Goal: Information Seeking & Learning: Check status

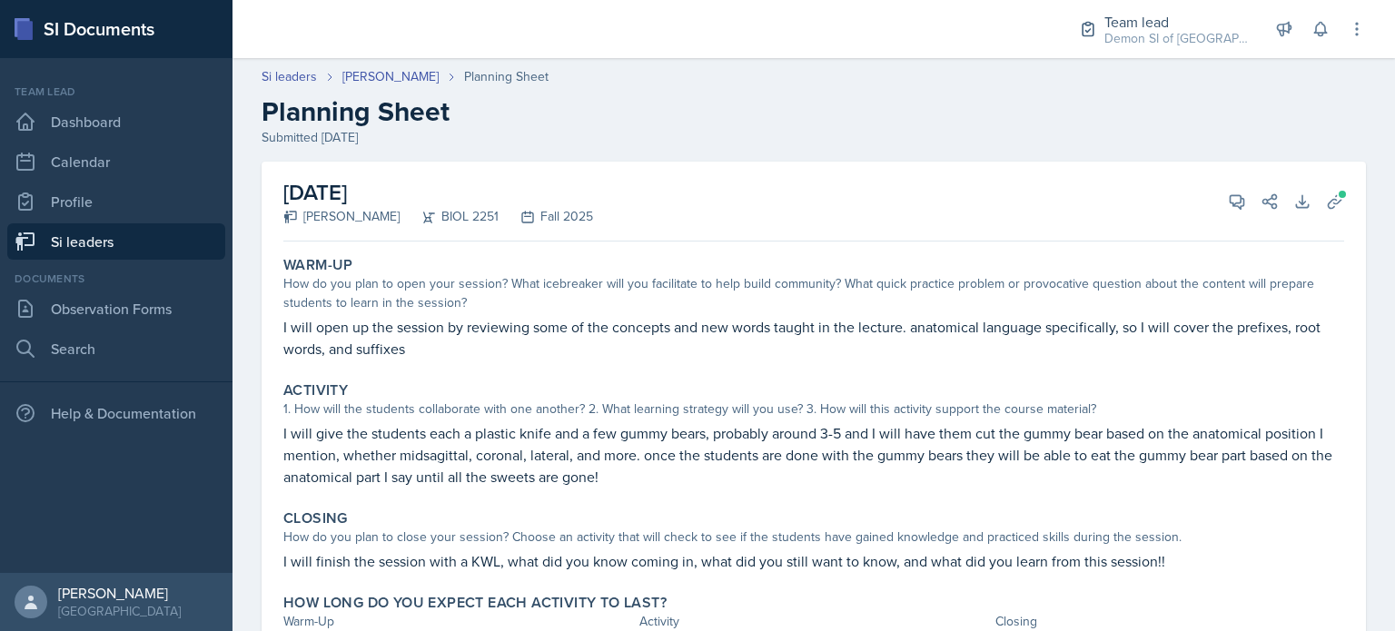
scroll to position [98, 0]
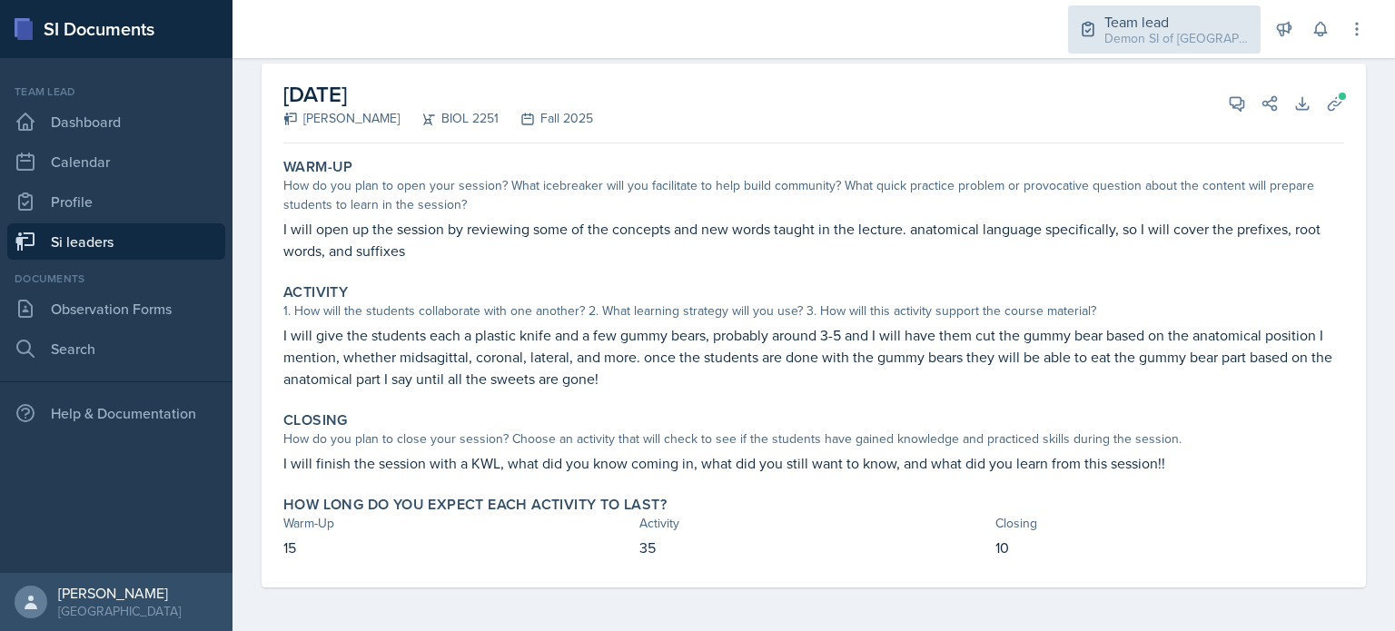
click at [1165, 43] on div "Demon SI of [GEOGRAPHIC_DATA] / Fall 2025" at bounding box center [1176, 38] width 145 height 19
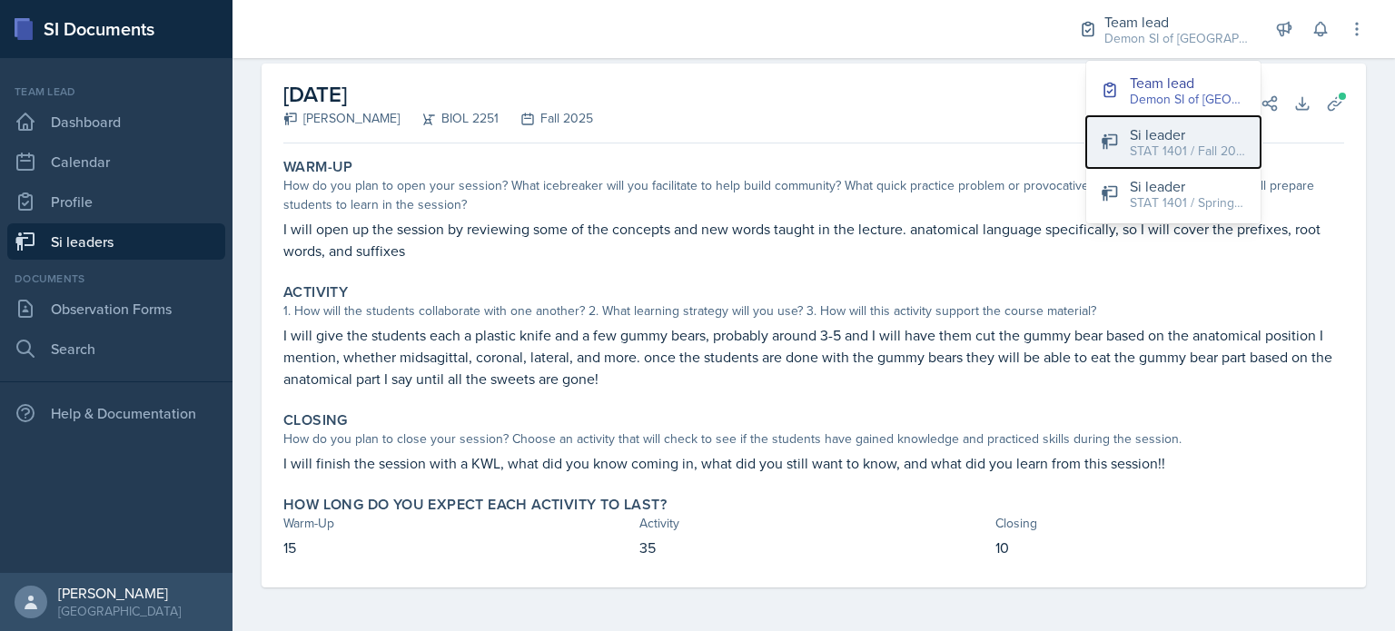
click at [1181, 155] on div "STAT 1401 / Fall 2024" at bounding box center [1188, 151] width 116 height 19
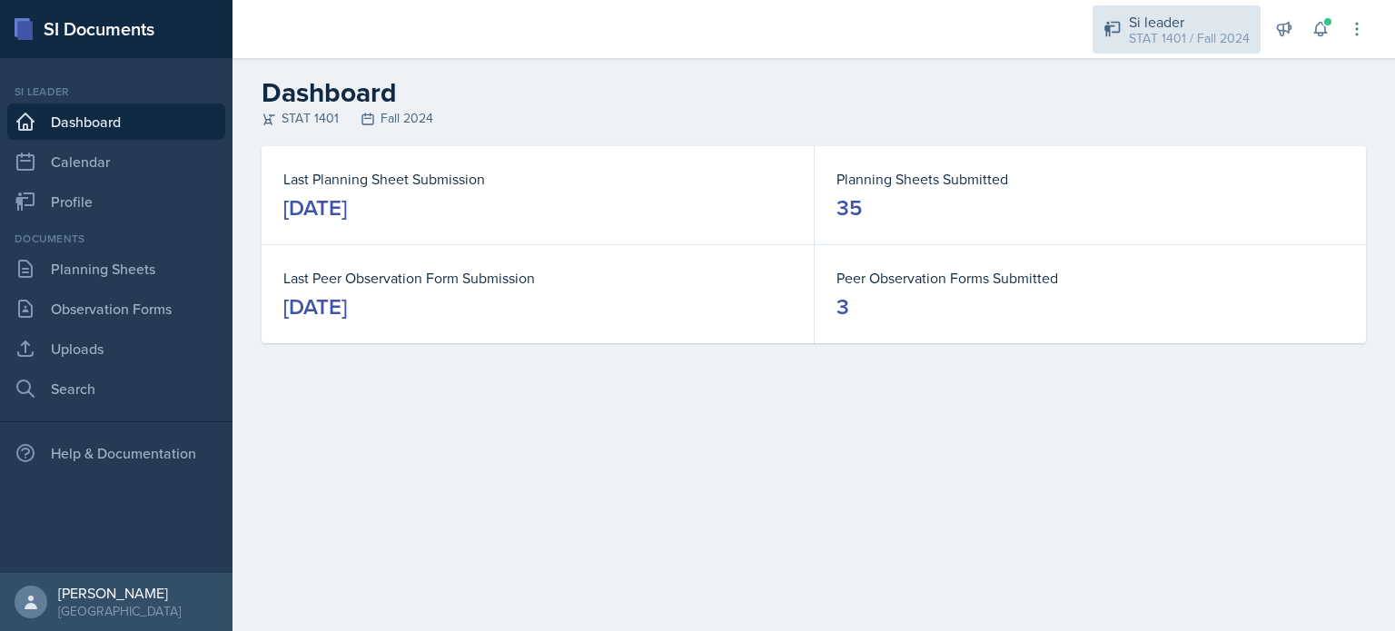
click at [1172, 53] on div "Si leader STAT 1401 / Fall 2024" at bounding box center [1177, 29] width 168 height 48
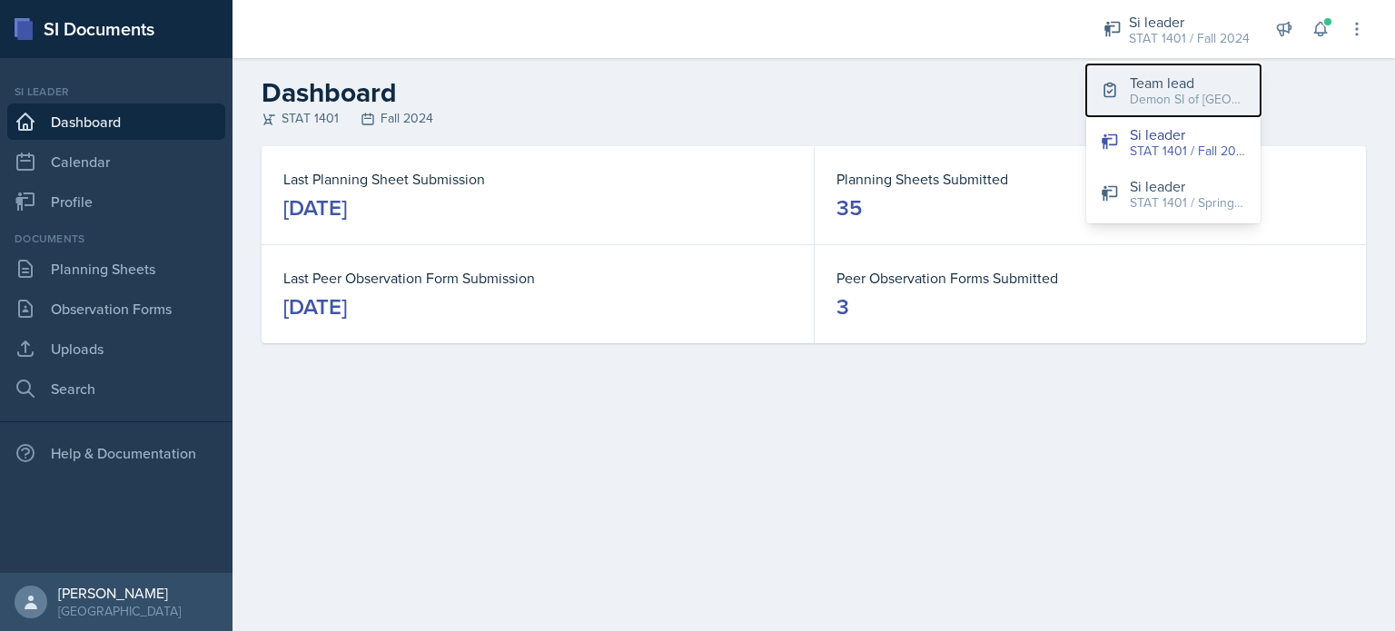
click at [1222, 92] on div "Demon SI of [GEOGRAPHIC_DATA] / Fall 2025" at bounding box center [1188, 99] width 116 height 19
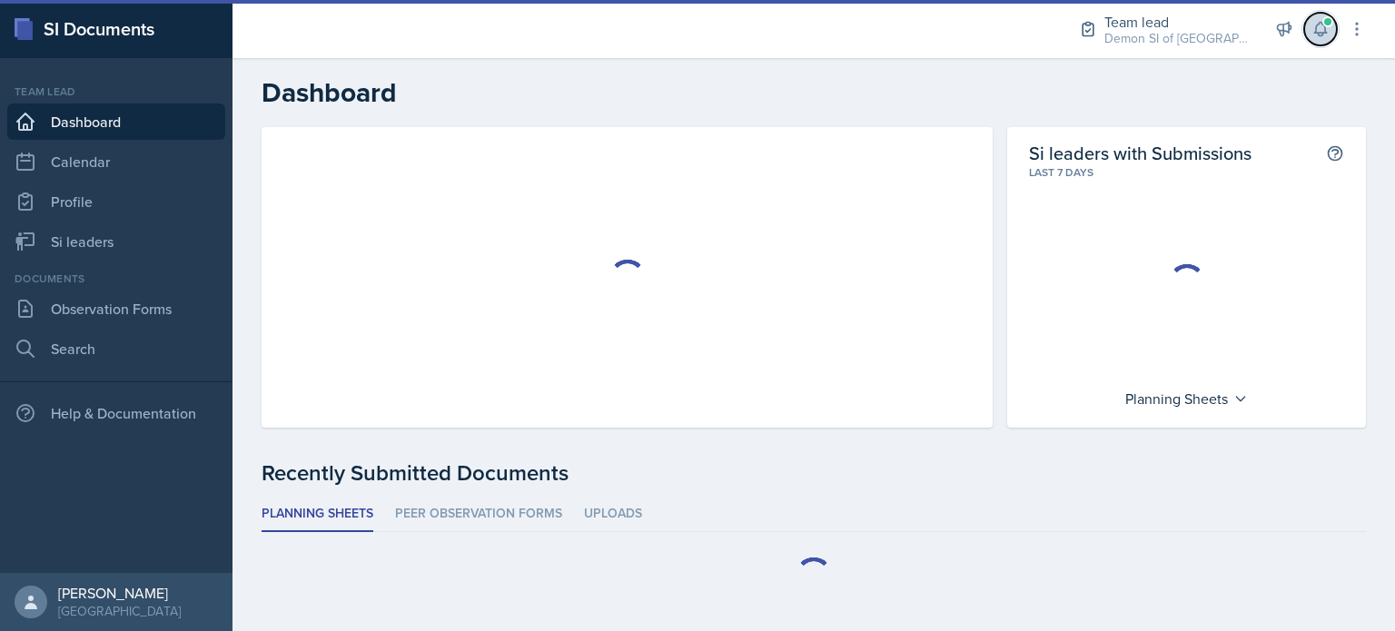
click at [1315, 35] on icon at bounding box center [1320, 29] width 18 height 18
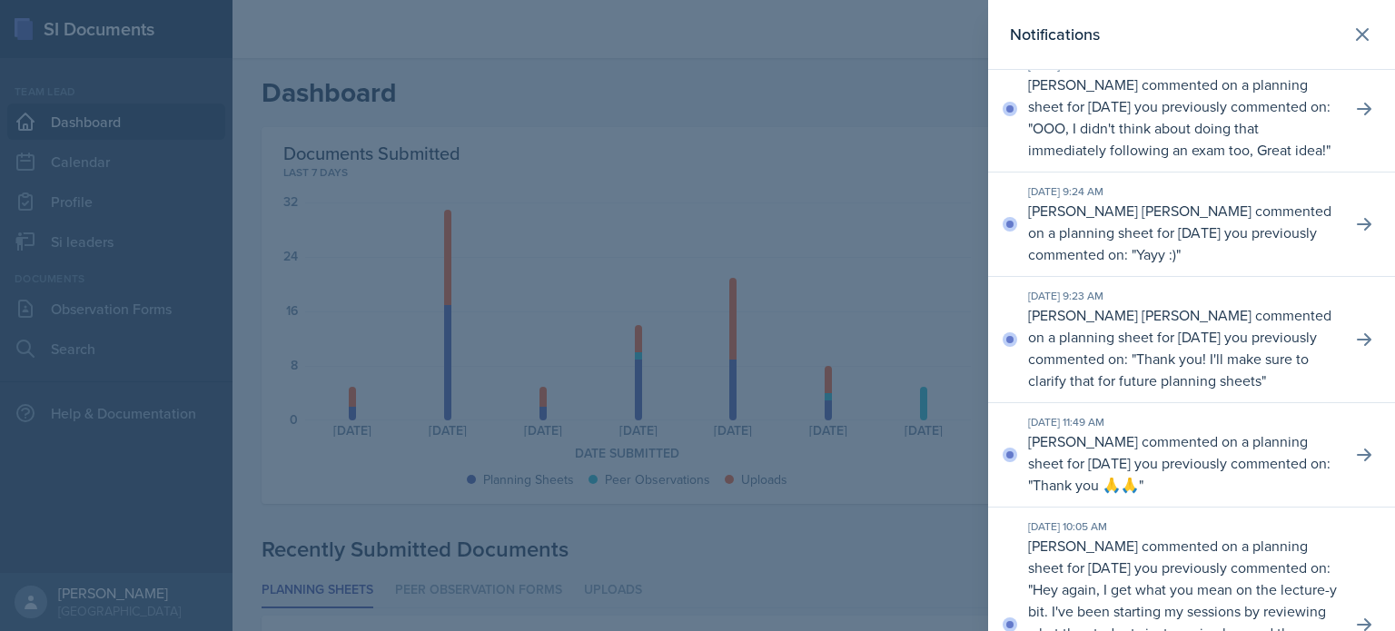
scroll to position [319, 0]
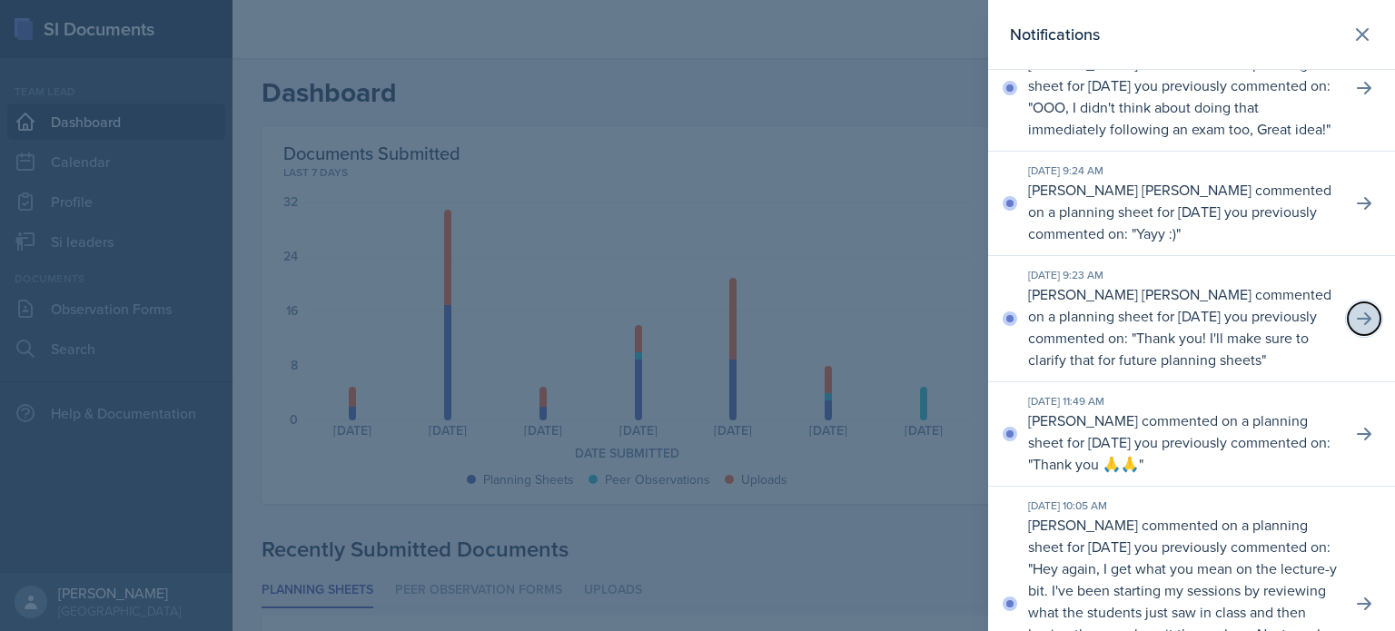
click at [1355, 328] on icon at bounding box center [1364, 319] width 18 height 18
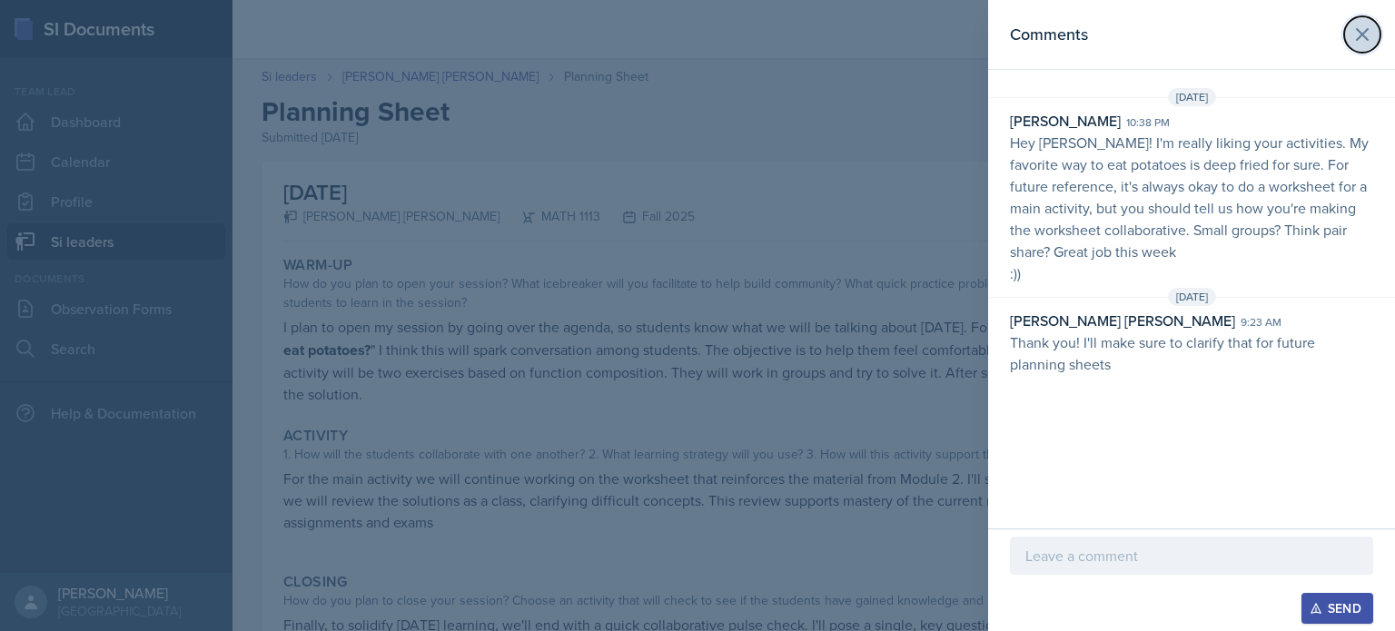
click at [1366, 39] on icon at bounding box center [1362, 34] width 11 height 11
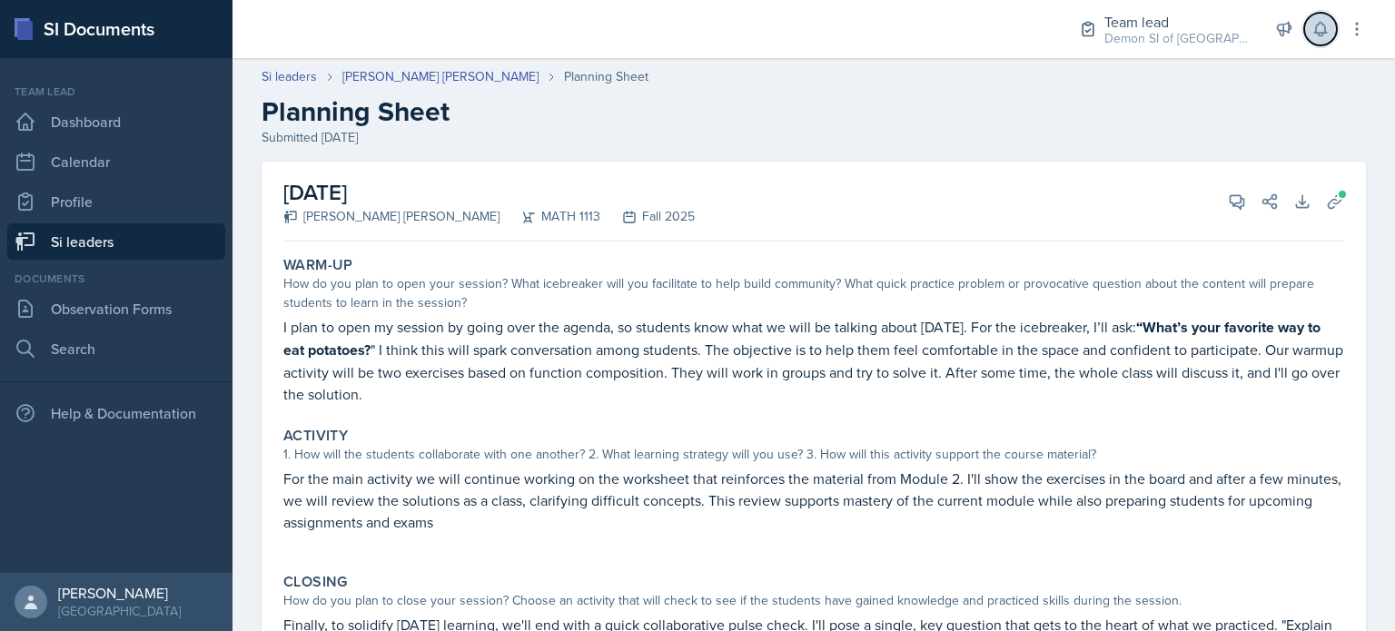
click at [1319, 43] on button at bounding box center [1320, 29] width 33 height 33
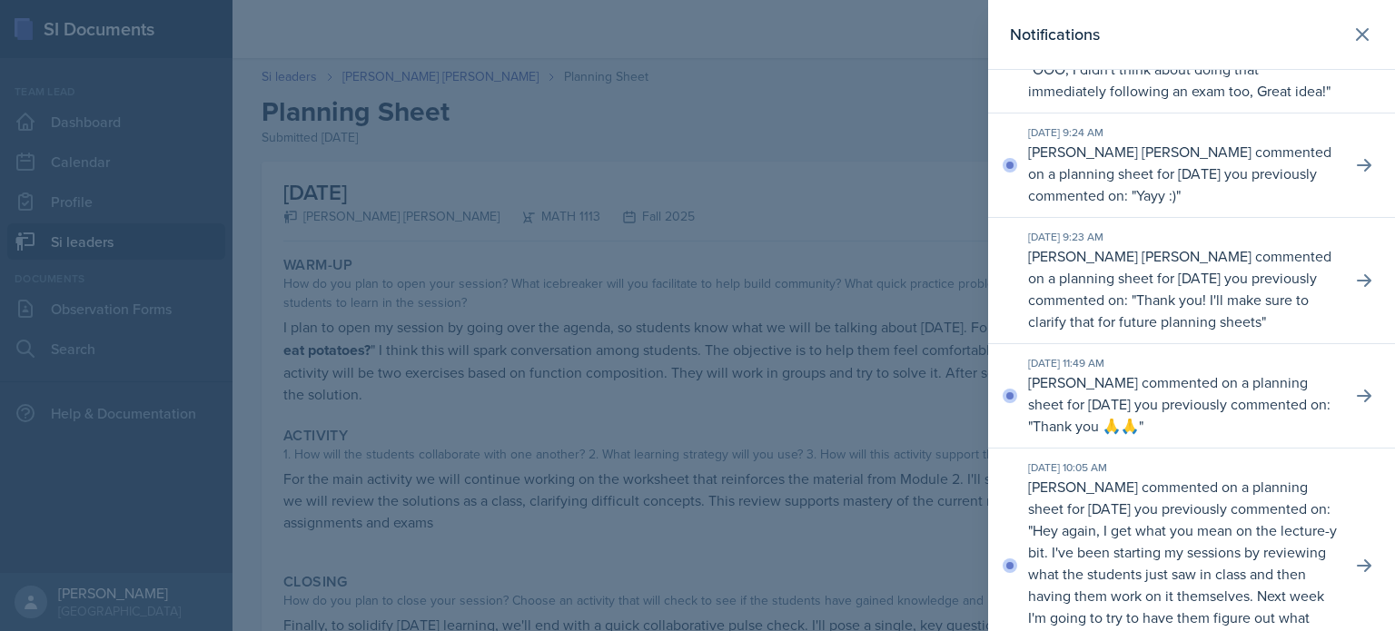
scroll to position [354, 0]
click at [1355, 177] on icon at bounding box center [1364, 168] width 18 height 18
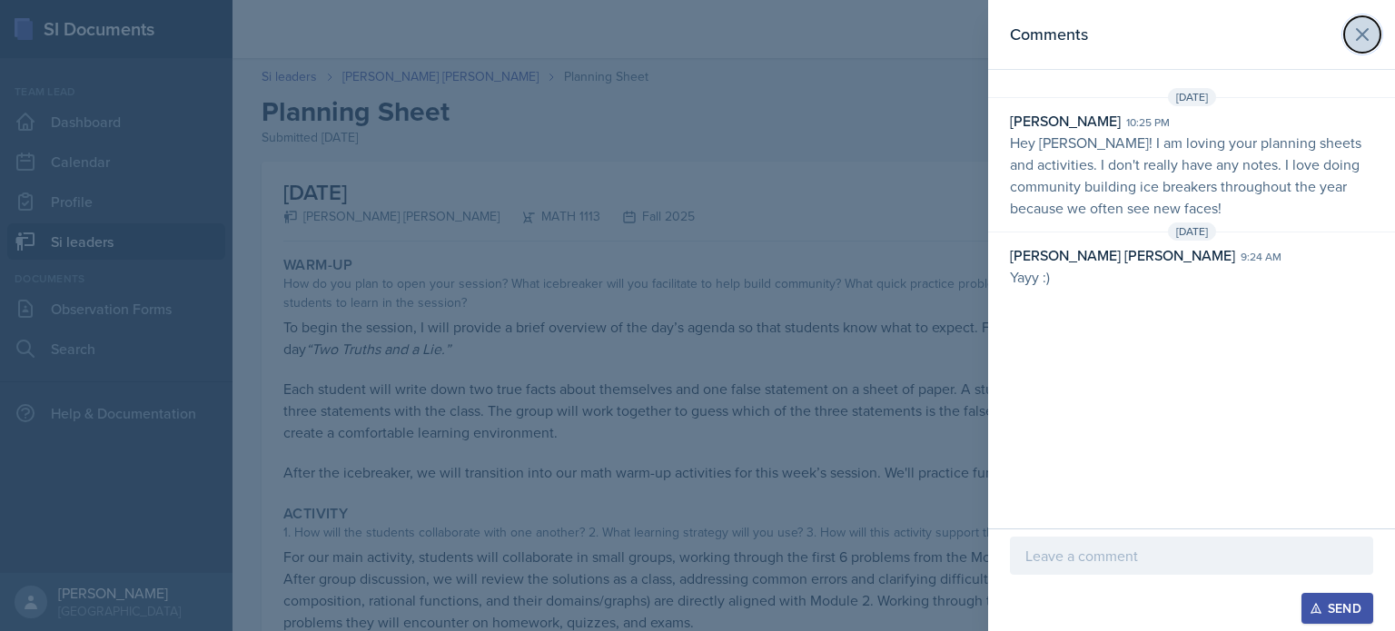
click at [1360, 35] on icon at bounding box center [1362, 34] width 11 height 11
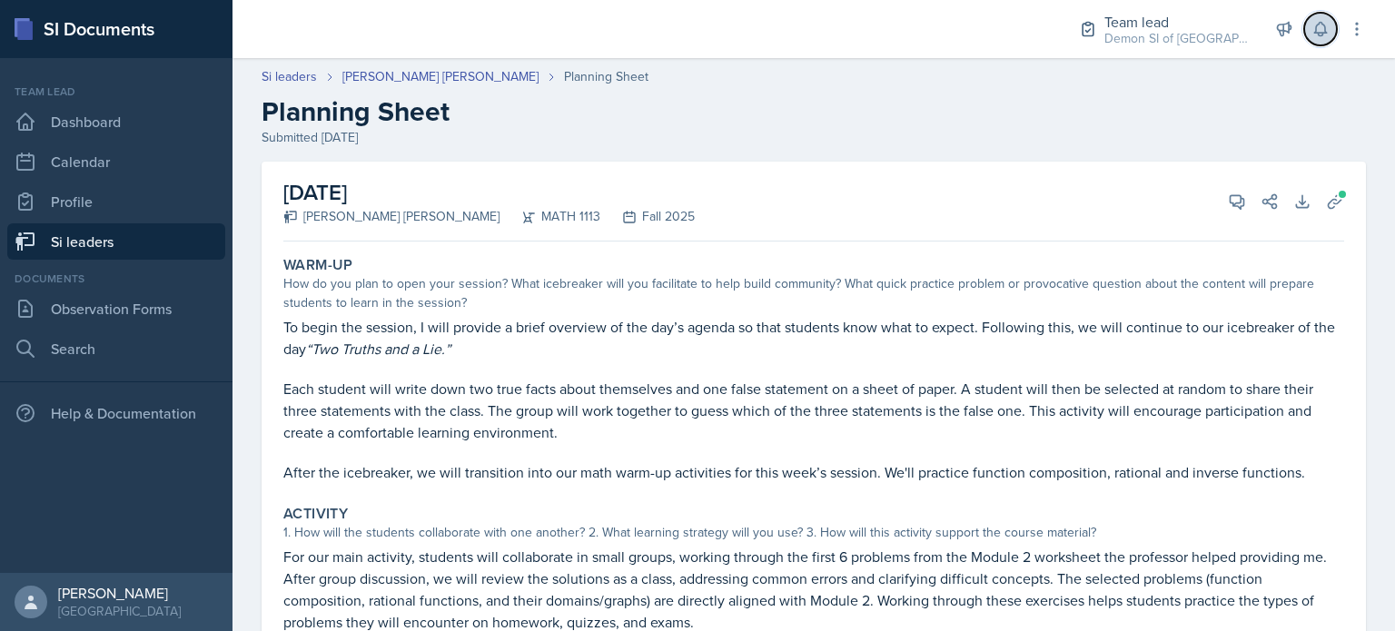
click at [1306, 25] on button at bounding box center [1320, 29] width 33 height 33
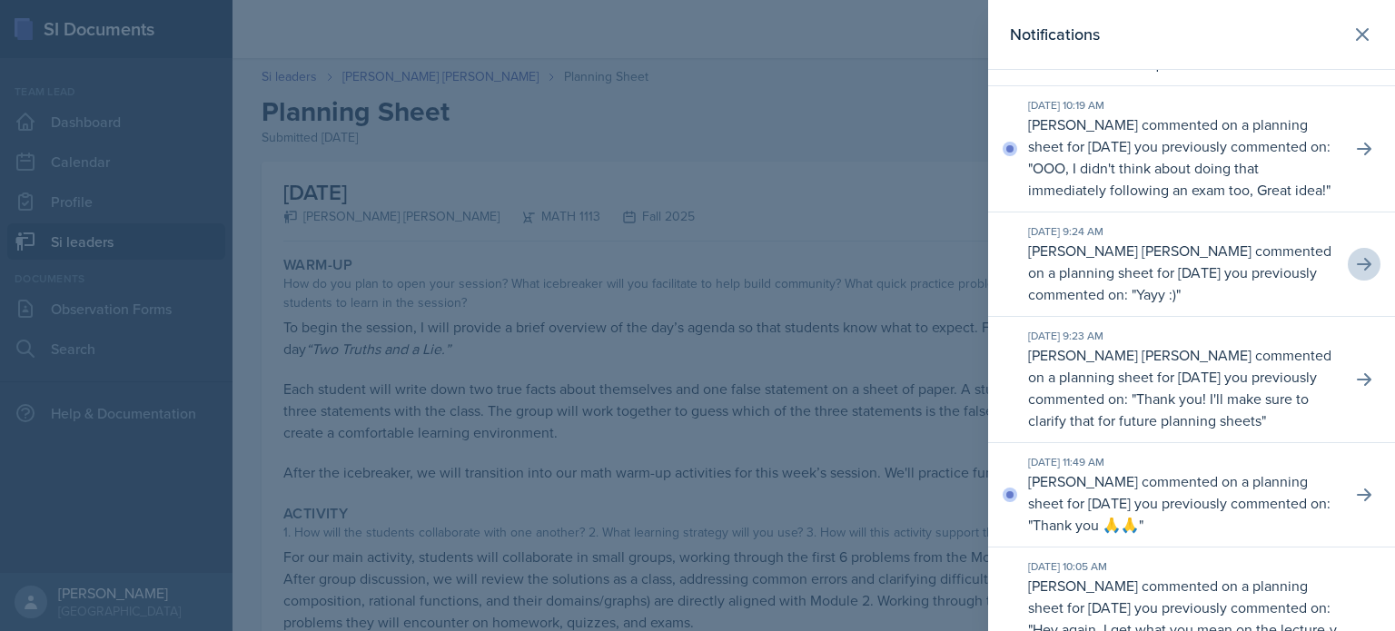
scroll to position [256, 0]
click at [1348, 167] on button at bounding box center [1364, 150] width 33 height 33
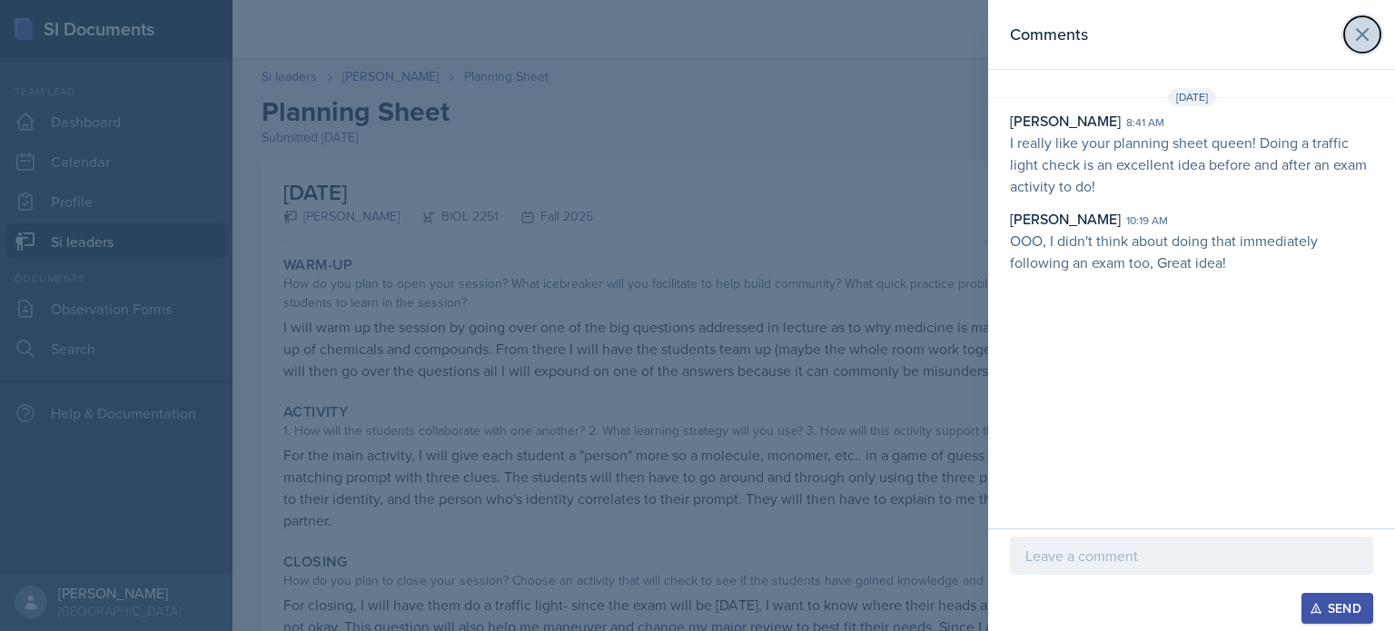
click at [1355, 51] on button at bounding box center [1362, 34] width 36 height 36
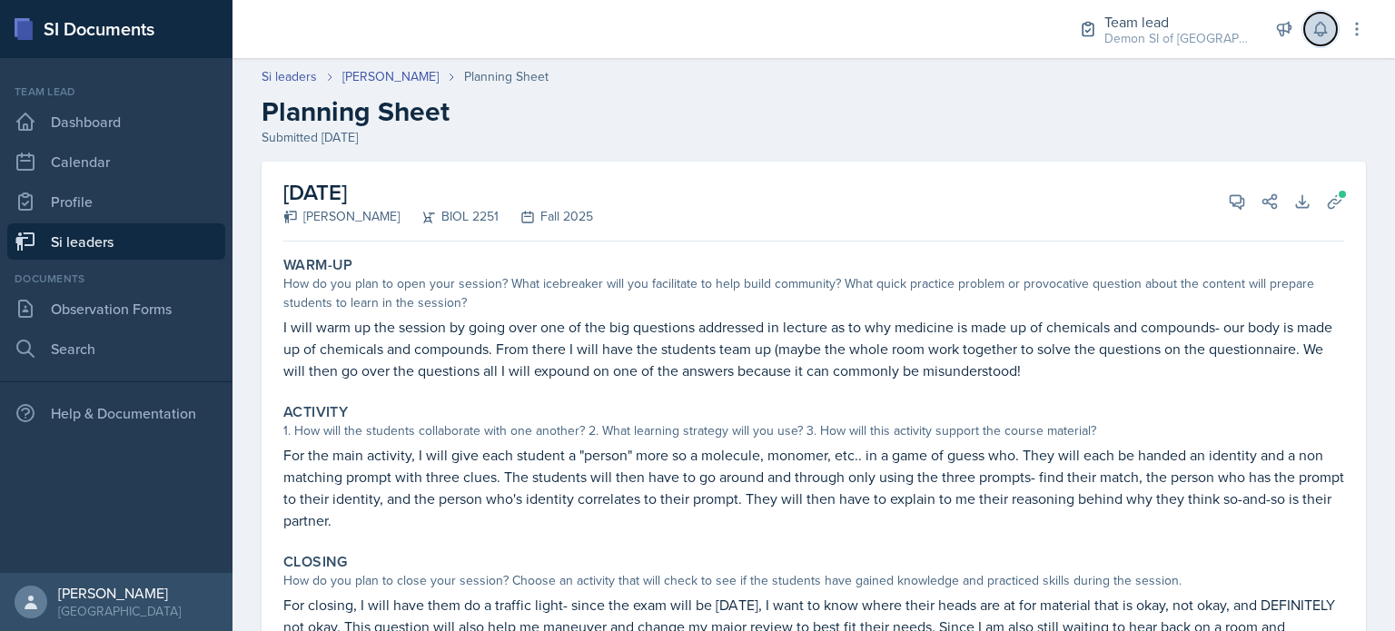
click at [1323, 31] on icon at bounding box center [1320, 29] width 18 height 18
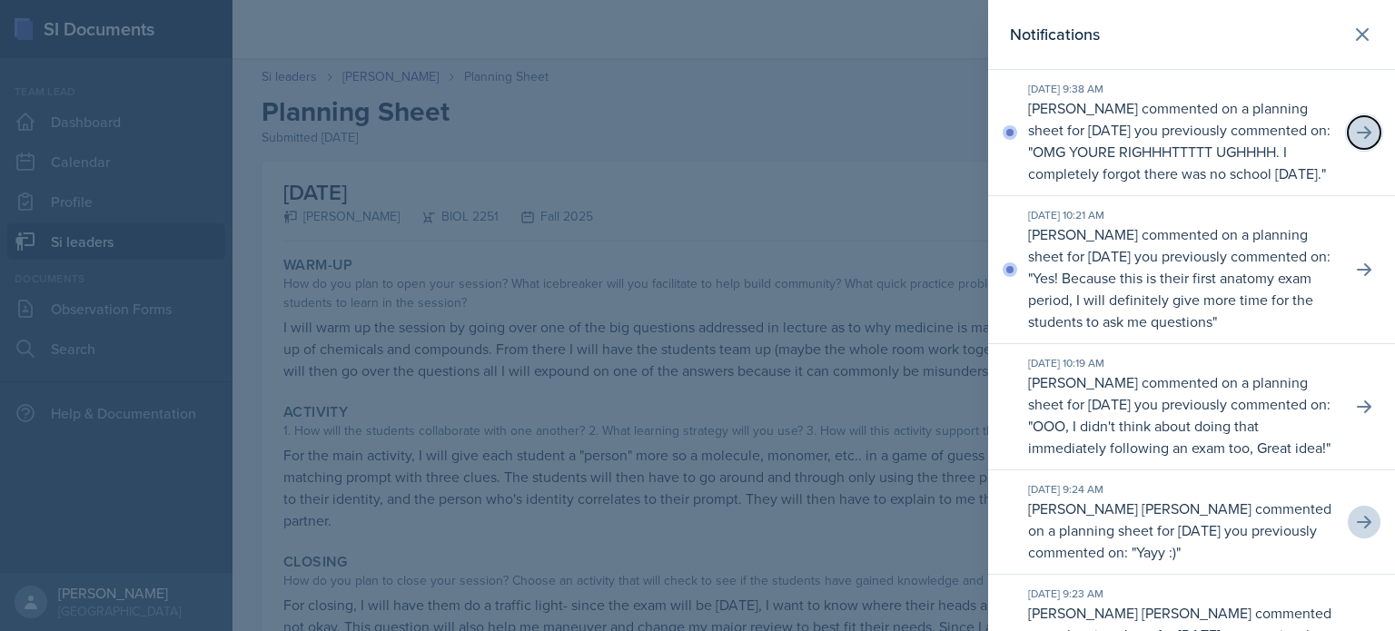
click at [1348, 132] on button at bounding box center [1364, 132] width 33 height 33
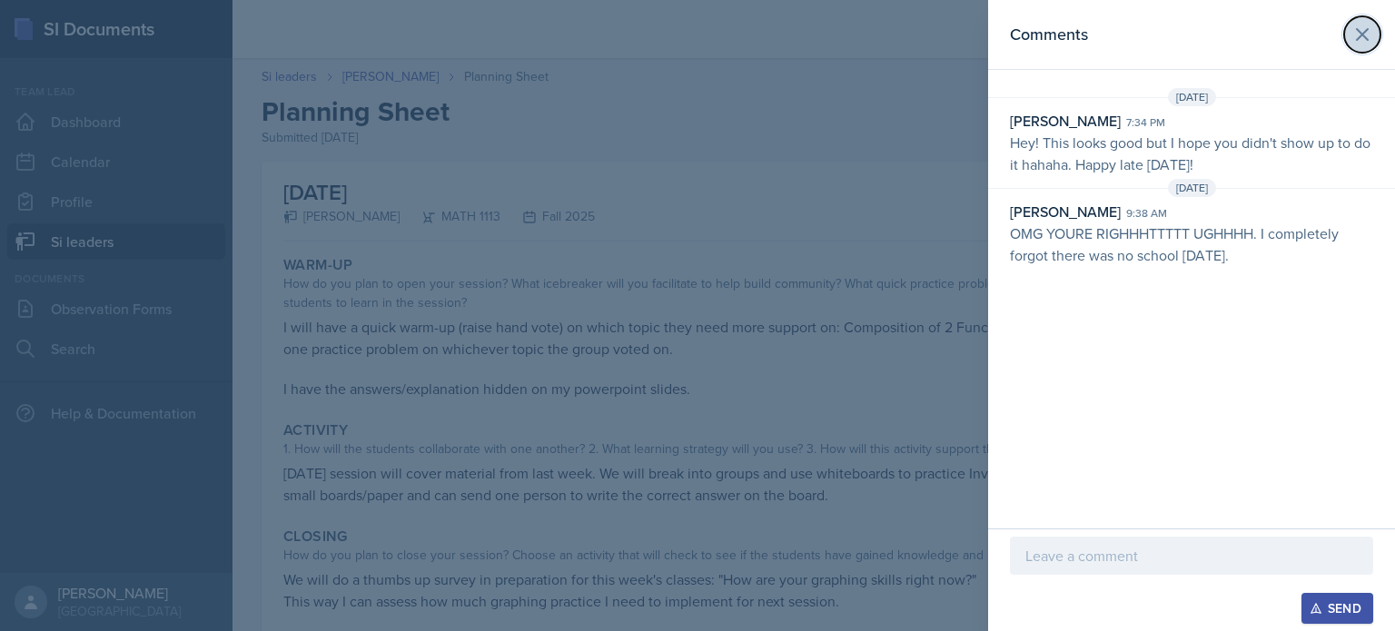
click at [1352, 40] on icon at bounding box center [1362, 35] width 22 height 22
